Goal: Information Seeking & Learning: Learn about a topic

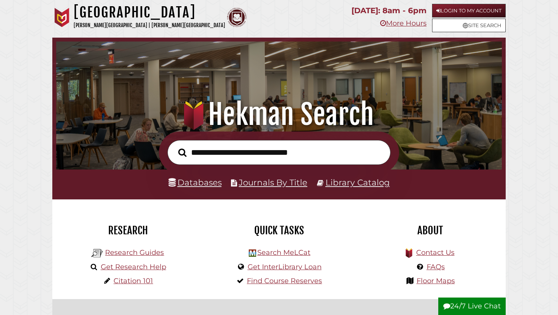
scroll to position [147, 442]
click at [466, 9] on link "Login to My Account" at bounding box center [469, 11] width 74 height 14
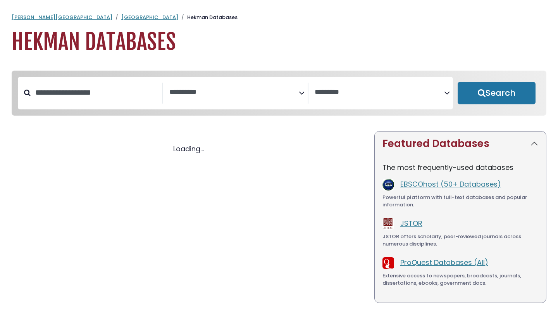
select select "Database Subject Filter"
select select "Database Vendors Filter"
select select "Database Subject Filter"
select select "Database Vendors Filter"
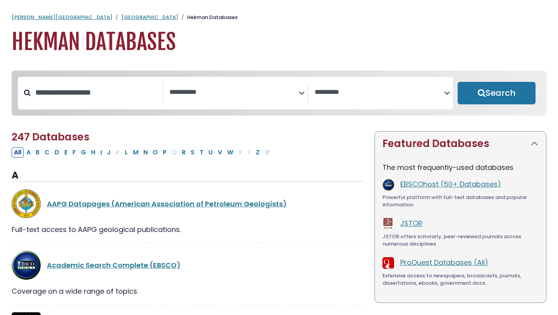
click at [196, 96] on textarea "Search" at bounding box center [233, 92] width 129 height 8
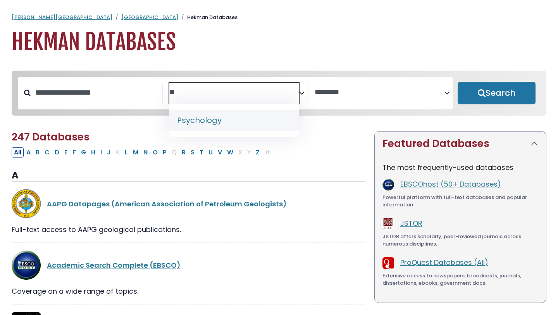
type textarea "**"
select select "*****"
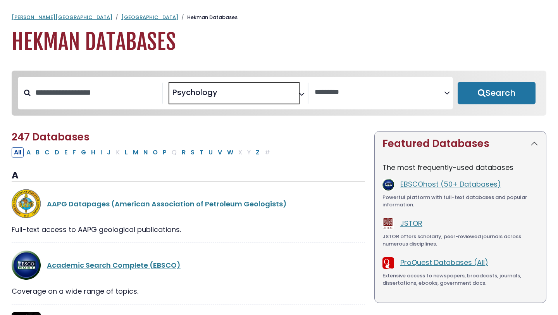
click at [227, 91] on span "× Psychology" at bounding box center [233, 93] width 129 height 21
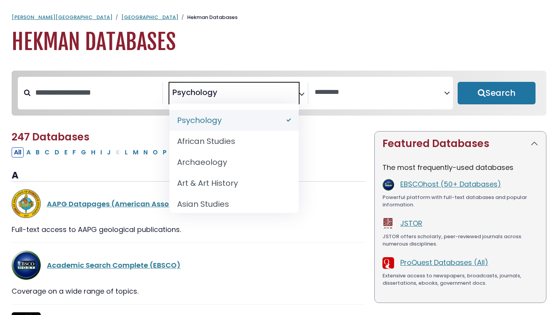
click at [227, 91] on span "× Psychology" at bounding box center [233, 93] width 129 height 21
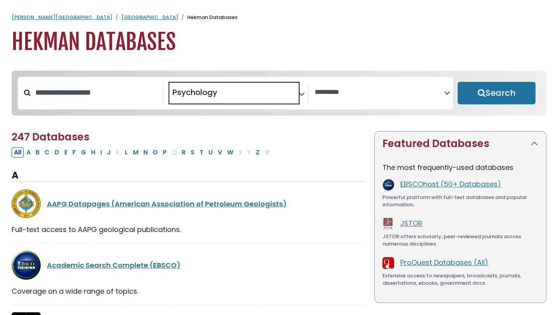
select select "Database Subject Filter"
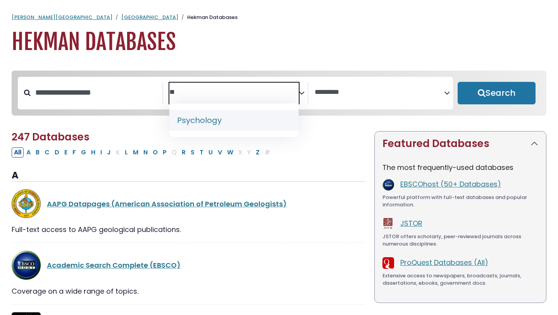
type textarea "*"
type textarea "********"
select select "*****"
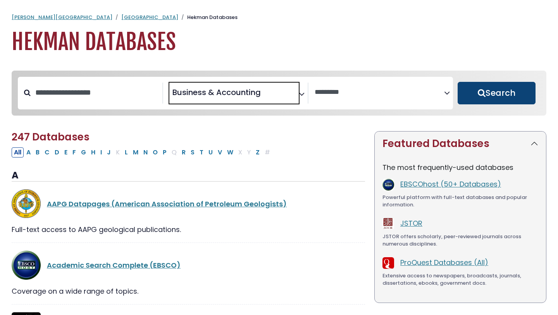
click at [505, 92] on button "Search" at bounding box center [496, 93] width 78 height 22
select select "Database Vendors Filter"
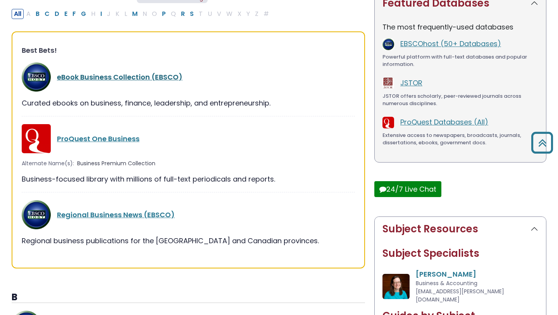
scroll to position [144, 0]
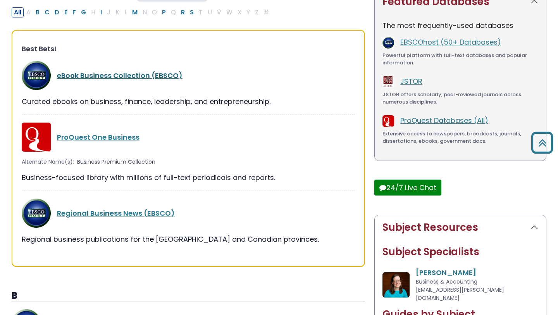
click at [124, 73] on link "eBook Business Collection (EBSCO)" at bounding box center [119, 75] width 125 height 10
click at [136, 74] on link "eBook Business Collection (EBSCO)" at bounding box center [119, 75] width 125 height 10
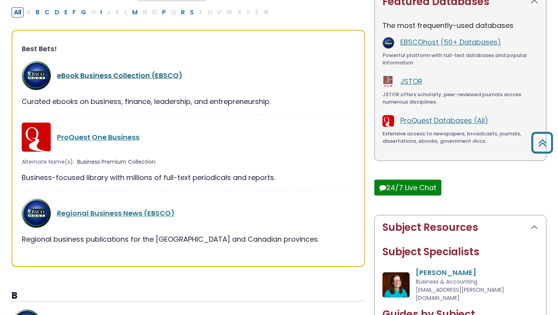
click at [136, 74] on link "eBook Business Collection (EBSCO)" at bounding box center [119, 75] width 125 height 10
click at [435, 40] on link "EBSCOhost (50+ Databases)" at bounding box center [450, 42] width 101 height 10
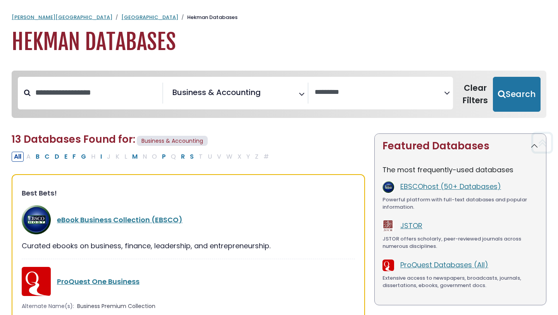
scroll to position [24, 0]
